Goal: Task Accomplishment & Management: Manage account settings

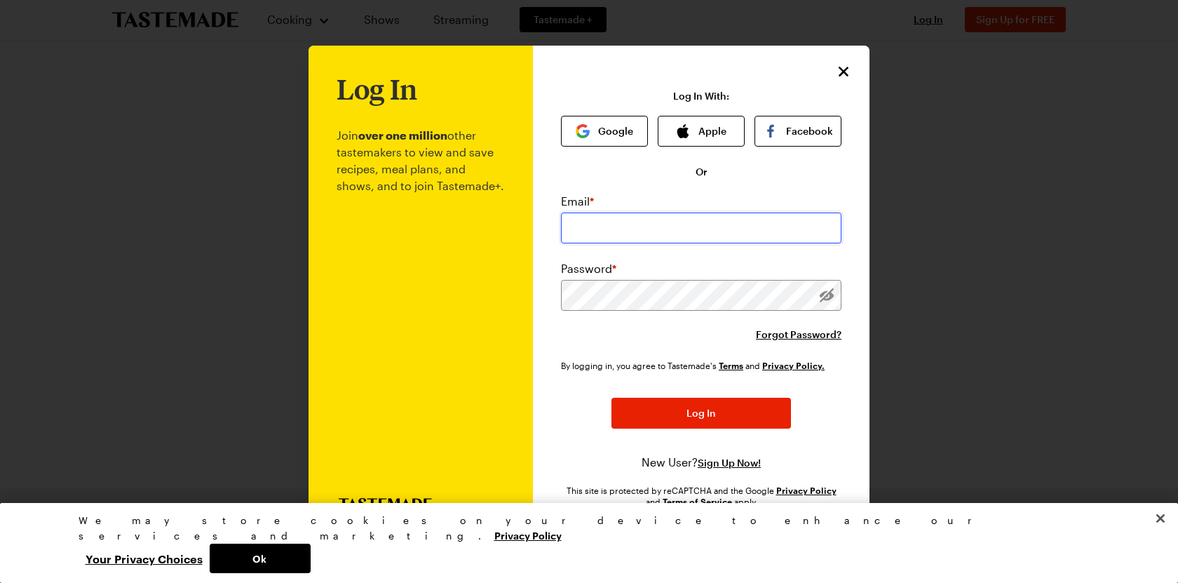
click at [652, 221] on input "email" at bounding box center [701, 227] width 281 height 31
type input "[EMAIL_ADDRESS][DOMAIN_NAME]"
click at [571, 343] on div "Email * [EMAIL_ADDRESS][DOMAIN_NAME] Password * Forgot Password? By logging in,…" at bounding box center [701, 332] width 281 height 278
click at [590, 325] on div "Email * [EMAIL_ADDRESS][DOMAIN_NAME] Password * Forgot Password?" at bounding box center [701, 267] width 281 height 149
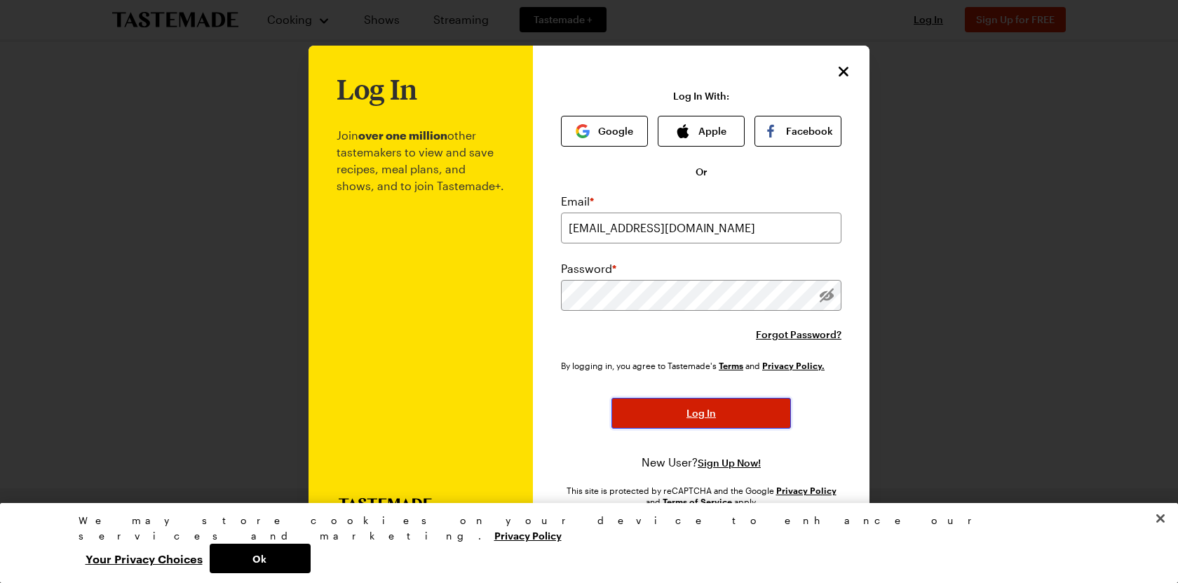
click at [694, 409] on span "Log In" at bounding box center [701, 413] width 29 height 14
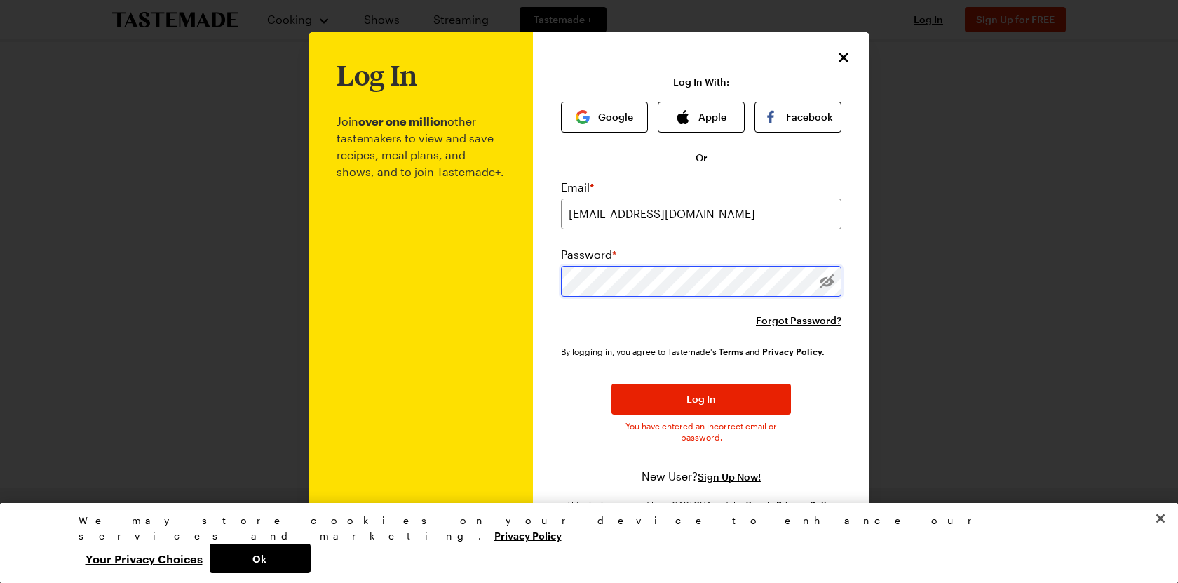
click at [525, 285] on div "Log In Join over one million other tastemakers to view and save recipes, meal p…" at bounding box center [589, 292] width 561 height 520
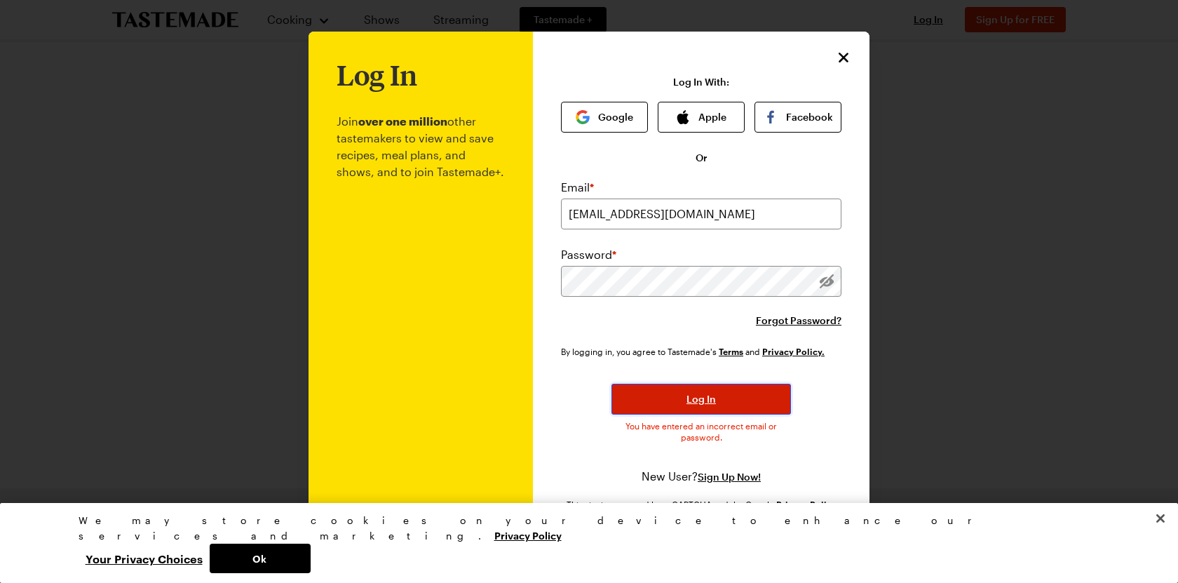
click at [709, 400] on span "Log In" at bounding box center [701, 399] width 29 height 14
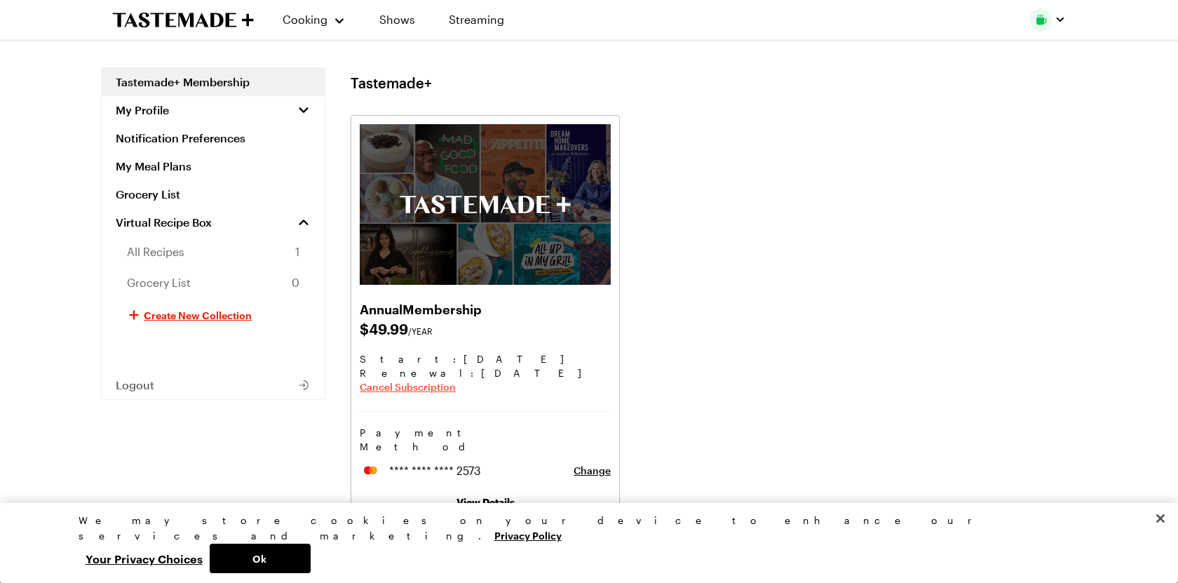
click at [406, 386] on span "Cancel Subscription" at bounding box center [408, 387] width 96 height 14
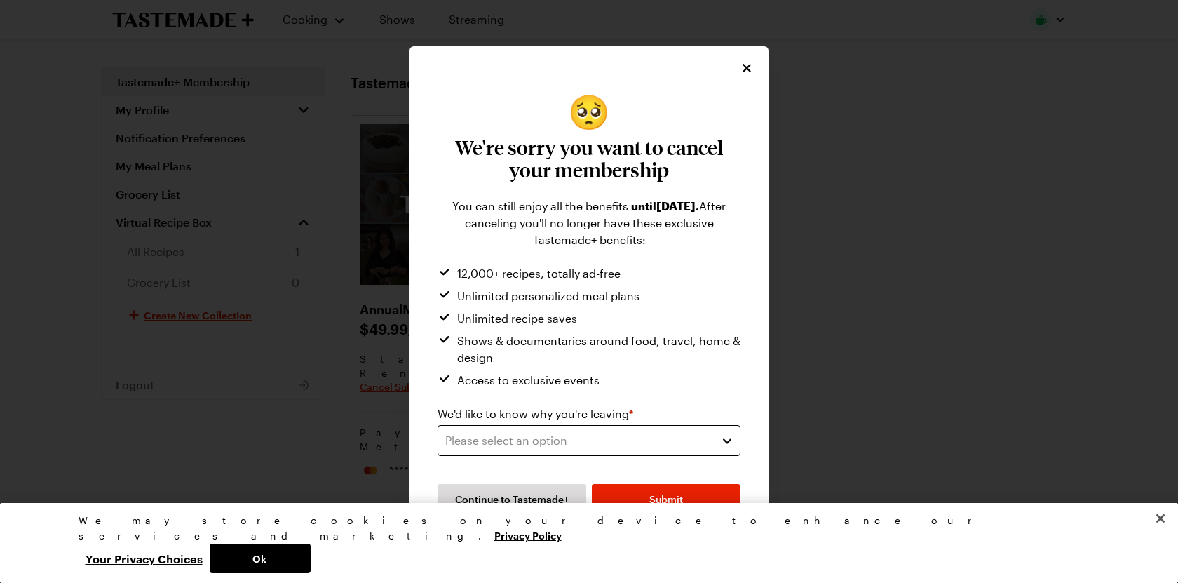
click at [586, 438] on div "Please select an option" at bounding box center [578, 440] width 266 height 17
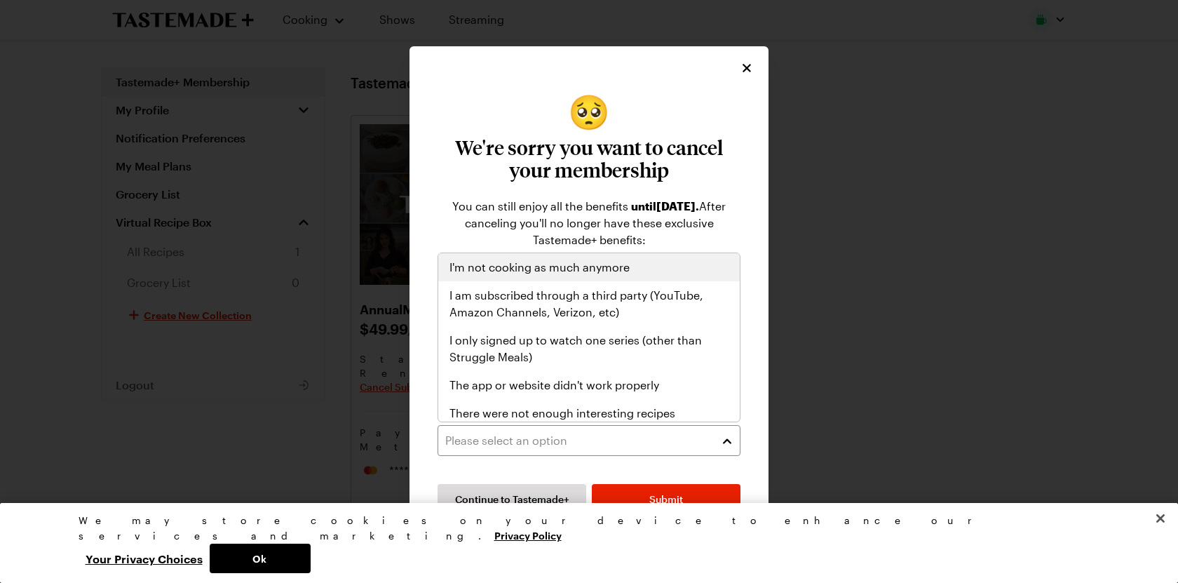
click at [554, 271] on span "I'm not cooking as much anymore" at bounding box center [540, 267] width 180 height 17
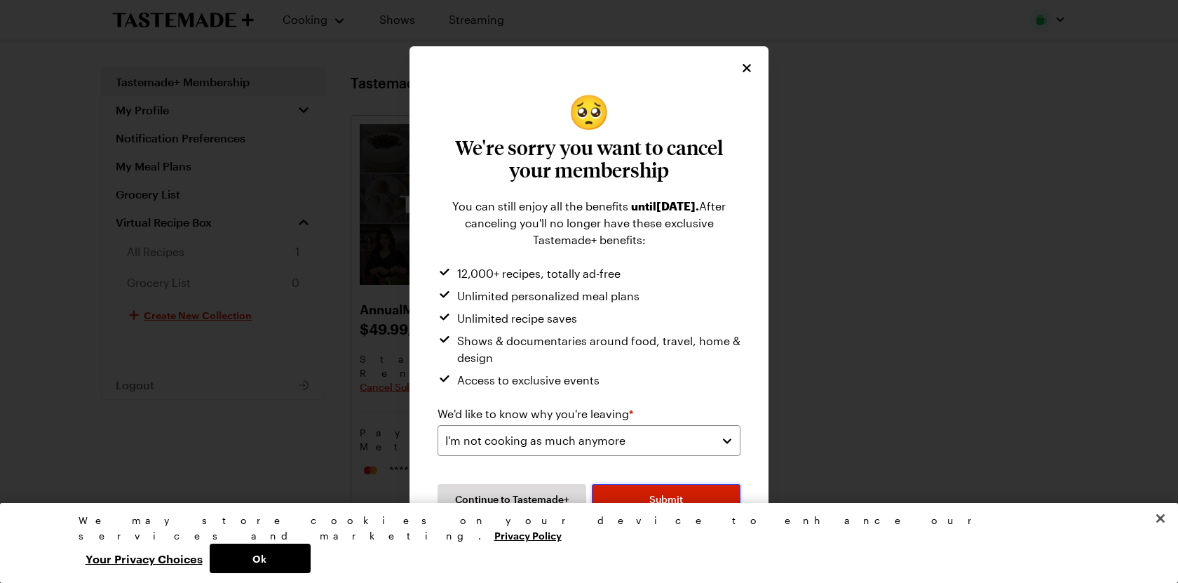
click at [652, 492] on span "Submit" at bounding box center [666, 499] width 34 height 14
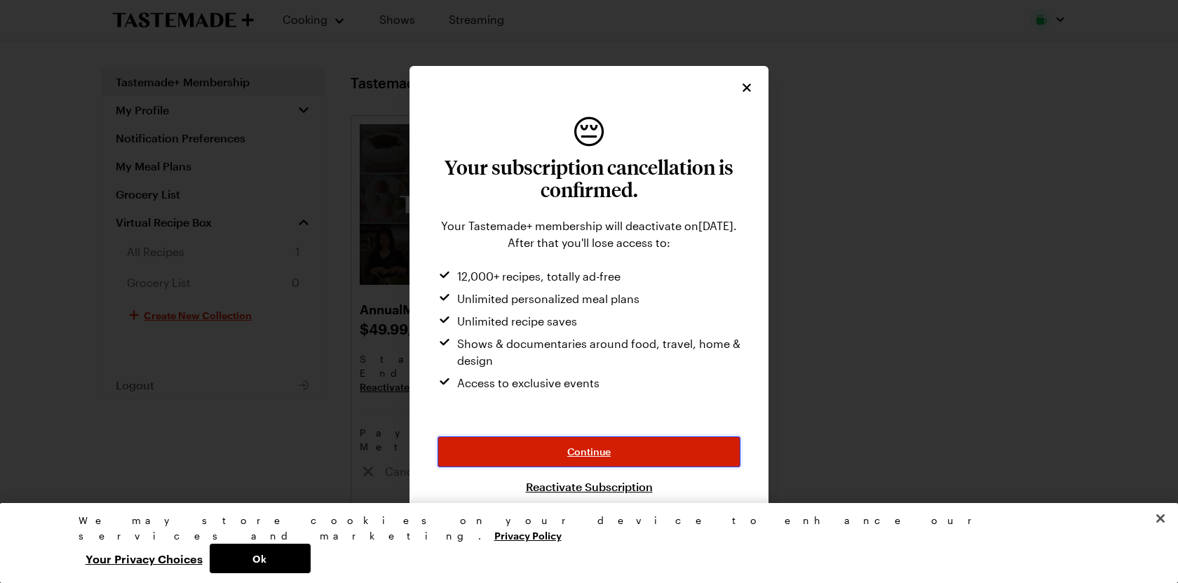
click at [626, 448] on button "Continue" at bounding box center [589, 451] width 303 height 31
